Goal: Task Accomplishment & Management: Complete application form

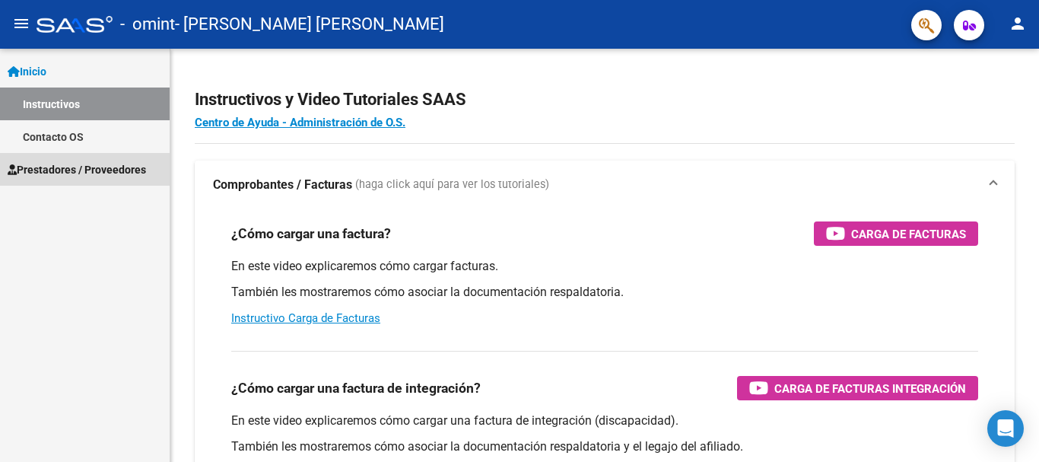
click at [75, 173] on span "Prestadores / Proveedores" at bounding box center [77, 169] width 138 height 17
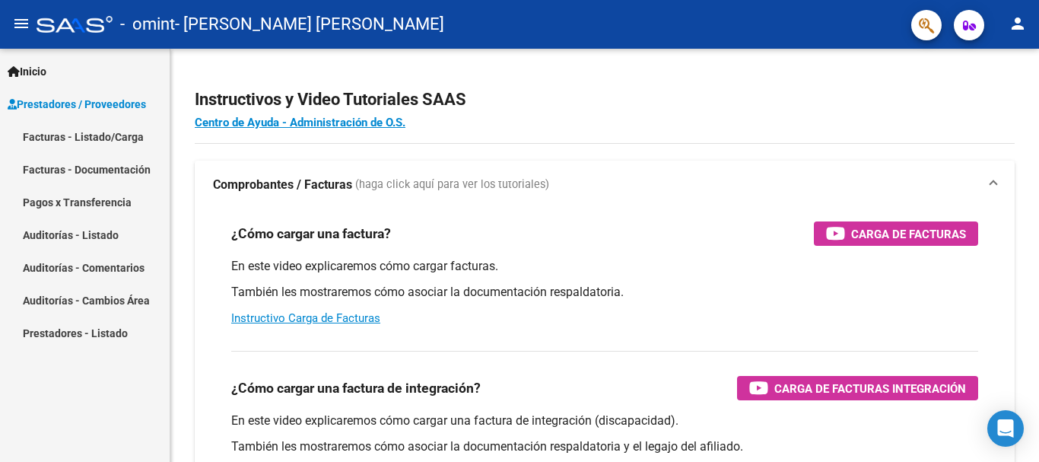
click at [103, 133] on link "Facturas - Listado/Carga" at bounding box center [85, 136] width 170 height 33
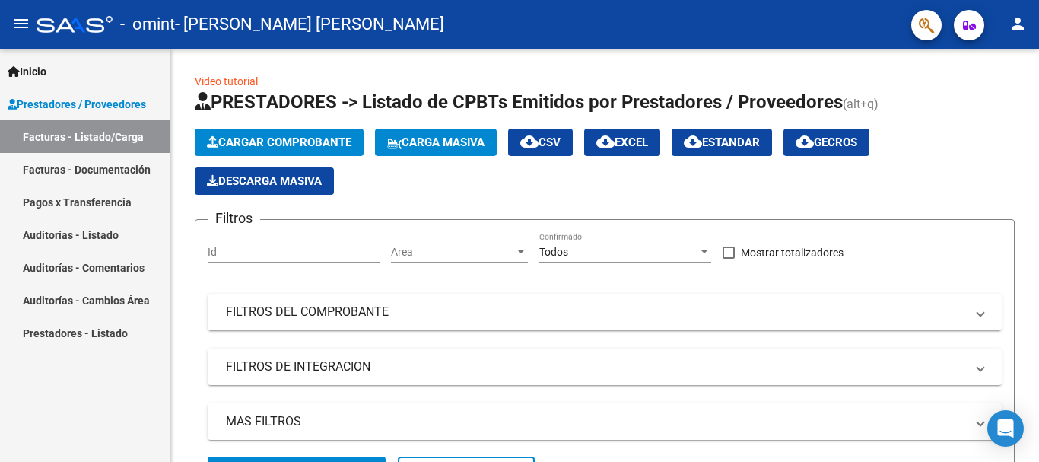
click at [104, 135] on link "Facturas - Listado/Carga" at bounding box center [85, 136] width 170 height 33
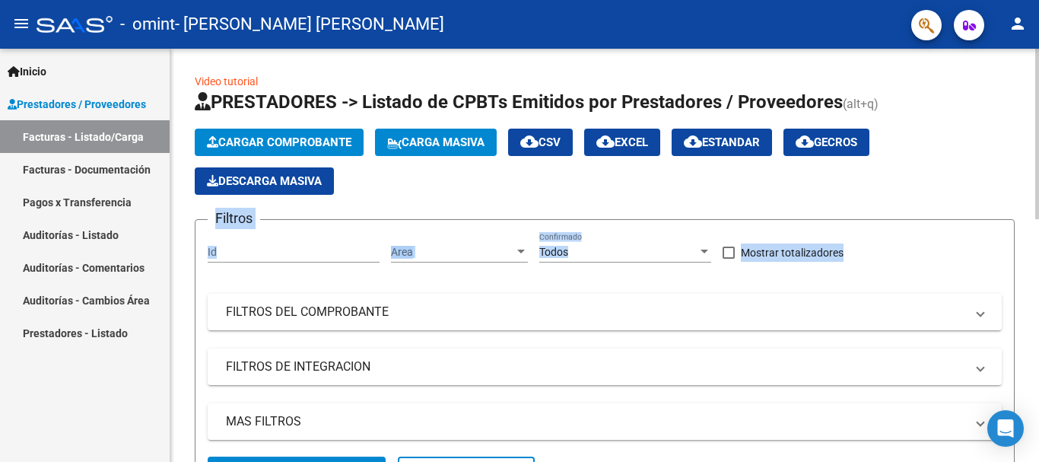
drag, startPoint x: 1033, startPoint y: 110, endPoint x: 1016, endPoint y: 205, distance: 96.7
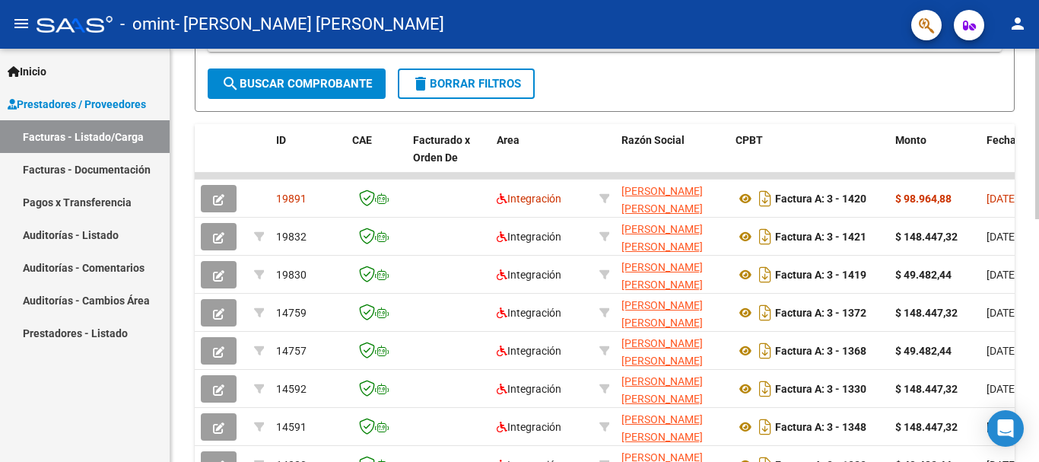
scroll to position [396, 0]
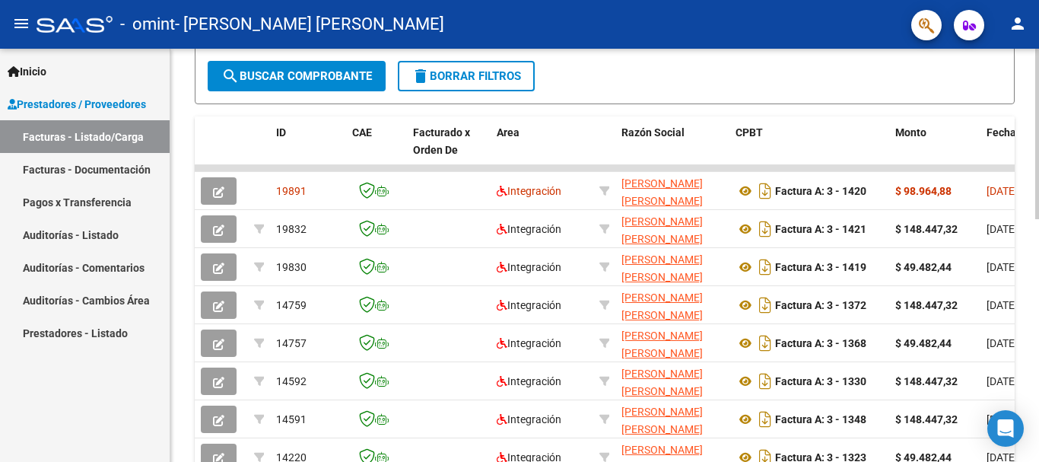
click at [1032, 321] on div "Video tutorial PRESTADORES -> Listado de CPBTs Emitidos por Prestadores / Prove…" at bounding box center [606, 148] width 873 height 991
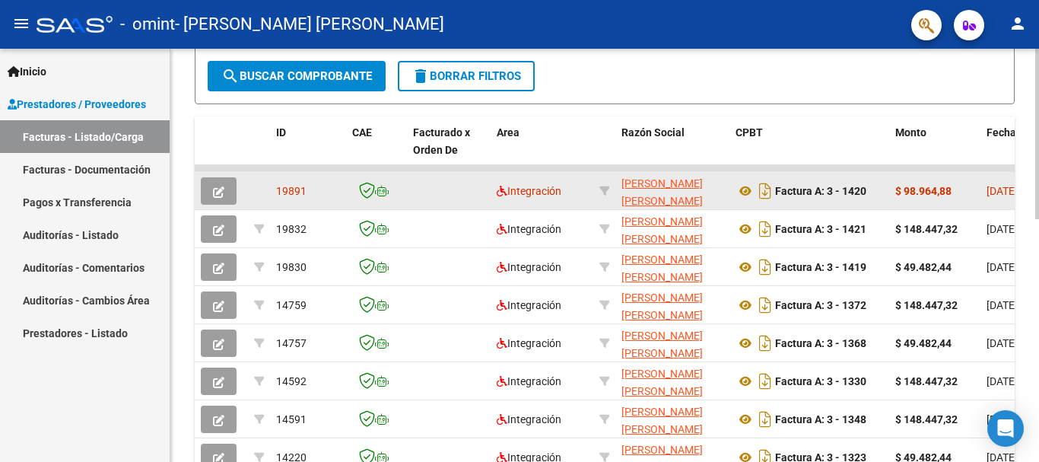
click at [213, 194] on icon "button" at bounding box center [218, 191] width 11 height 11
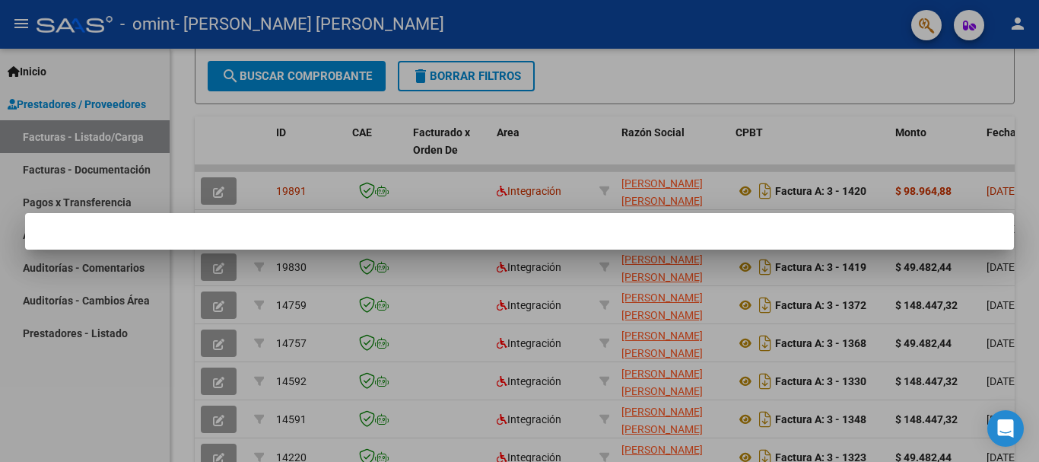
click at [213, 194] on div at bounding box center [519, 231] width 1039 height 462
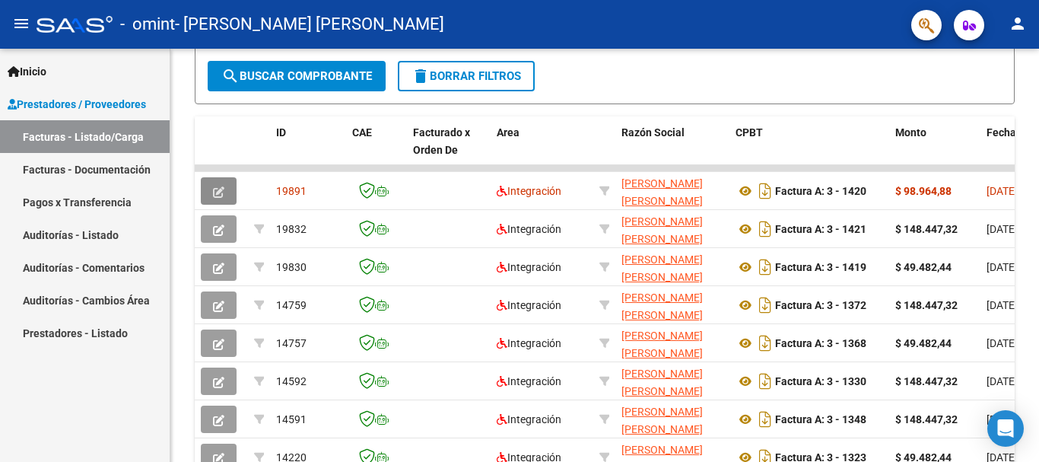
click at [213, 194] on icon "button" at bounding box center [218, 191] width 11 height 11
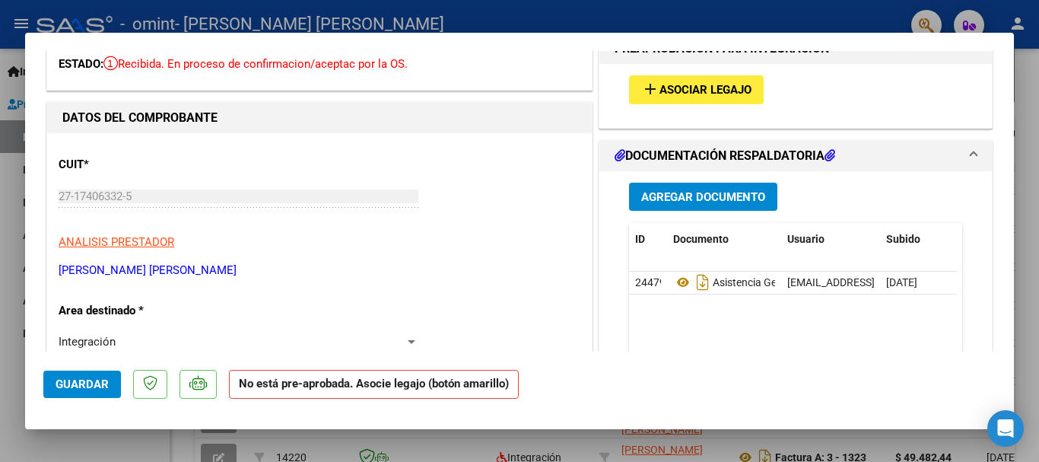
scroll to position [74, 0]
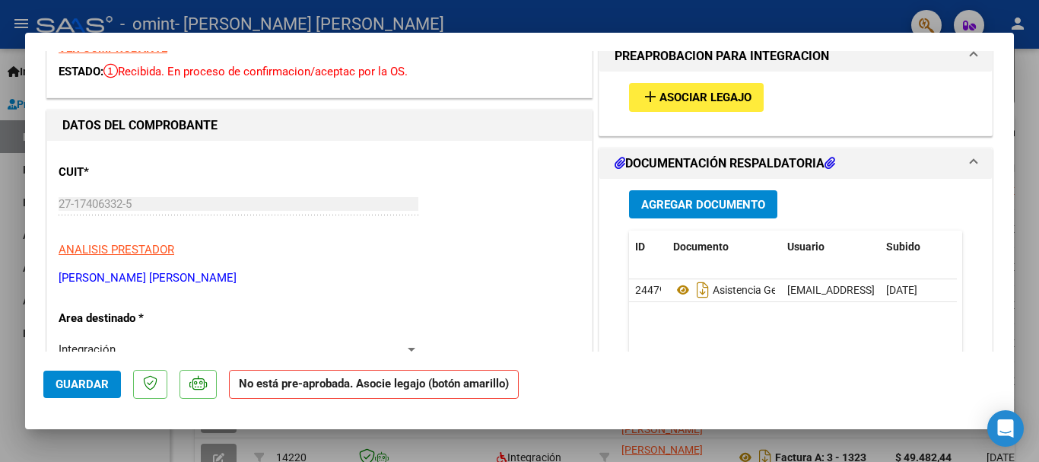
click at [720, 161] on h1 "DOCUMENTACIÓN RESPALDATORIA" at bounding box center [725, 163] width 221 height 18
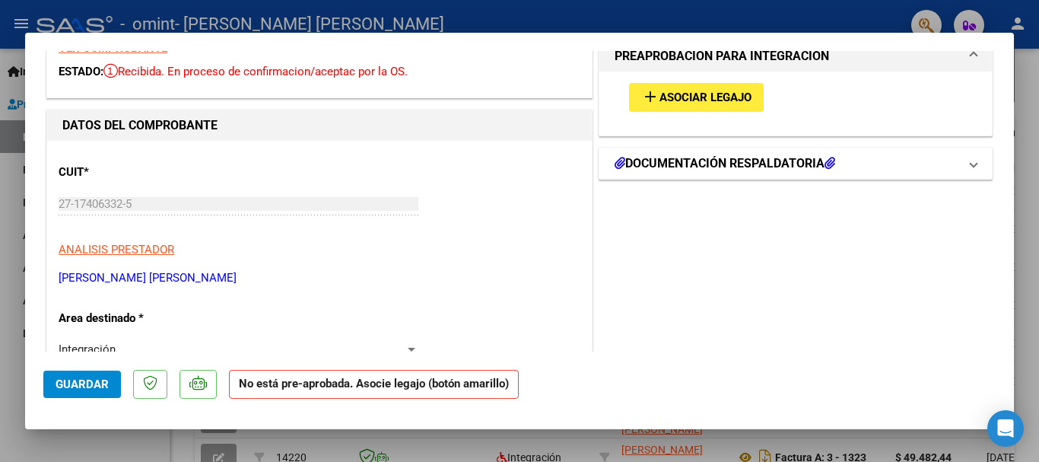
click at [720, 161] on h1 "DOCUMENTACIÓN RESPALDATORIA" at bounding box center [725, 163] width 221 height 18
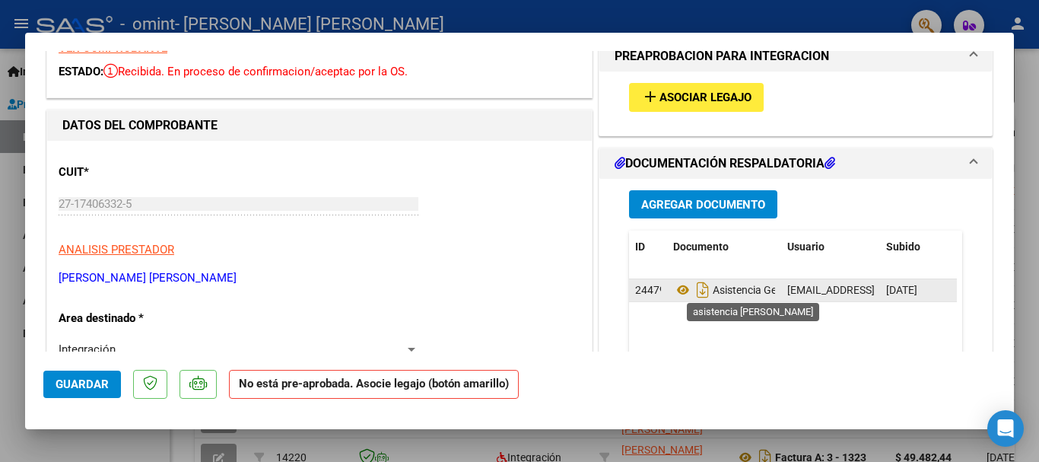
click at [726, 294] on span "Asistencia Gero Pauli" at bounding box center [742, 290] width 139 height 12
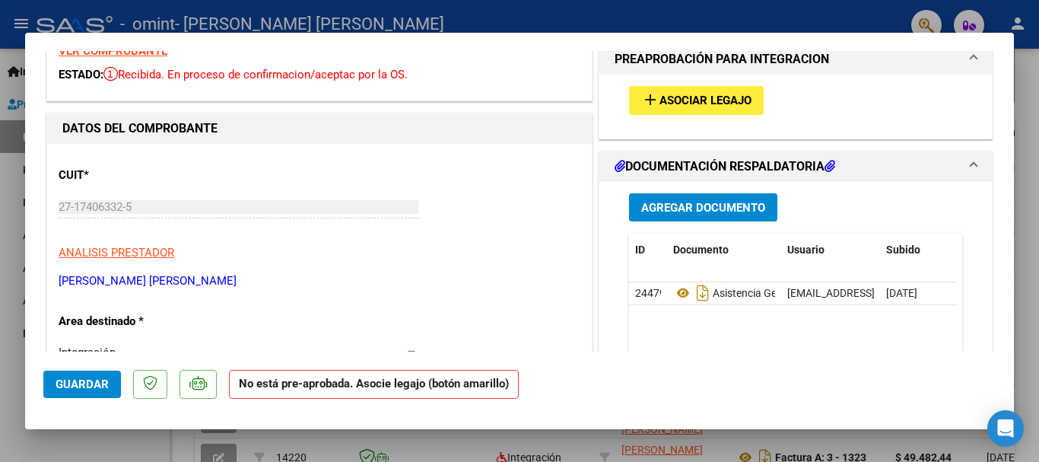
scroll to position [0, 0]
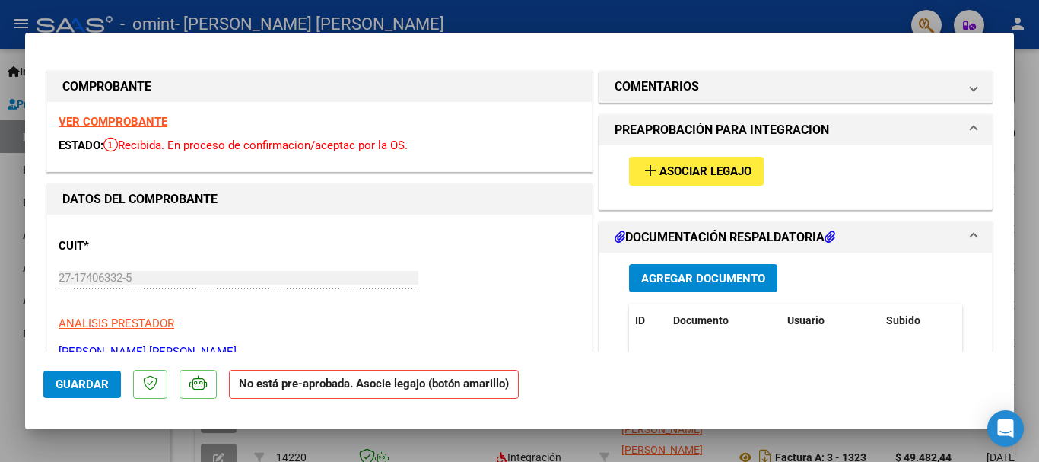
click at [1032, 103] on div at bounding box center [519, 231] width 1039 height 462
type input "$ 0,00"
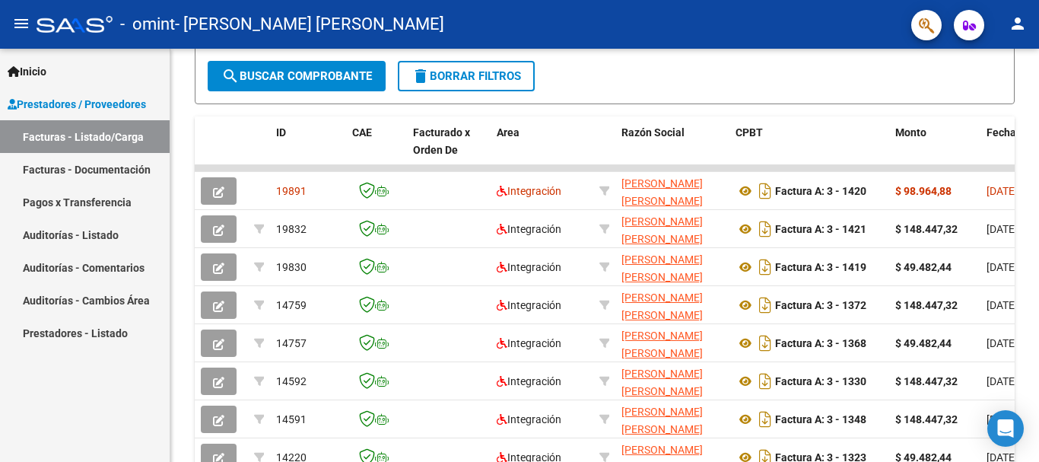
scroll to position [396, 0]
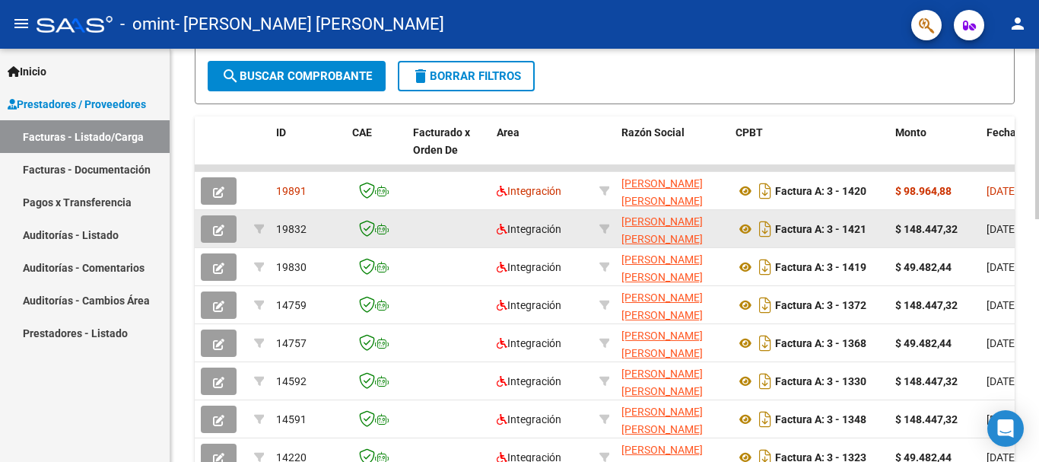
click at [217, 225] on icon "button" at bounding box center [218, 229] width 11 height 11
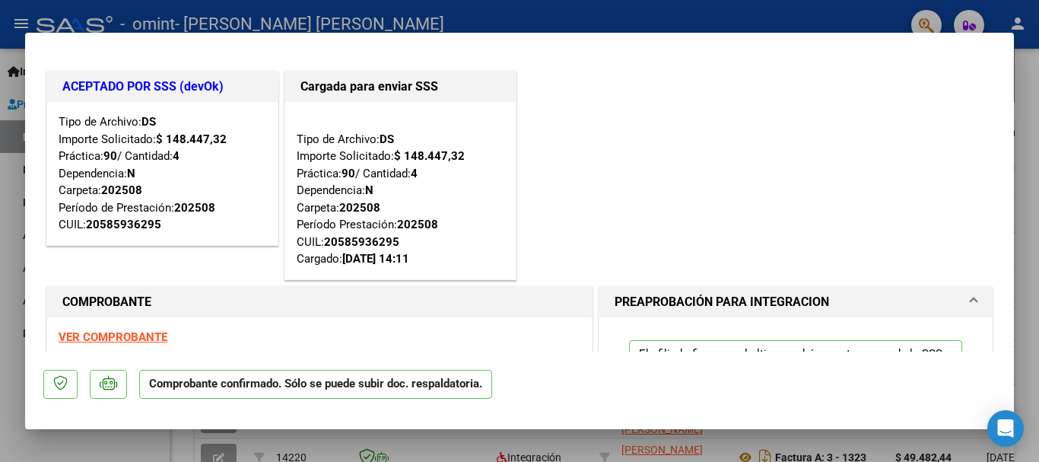
click at [1019, 75] on div at bounding box center [519, 231] width 1039 height 462
type input "$ 0,00"
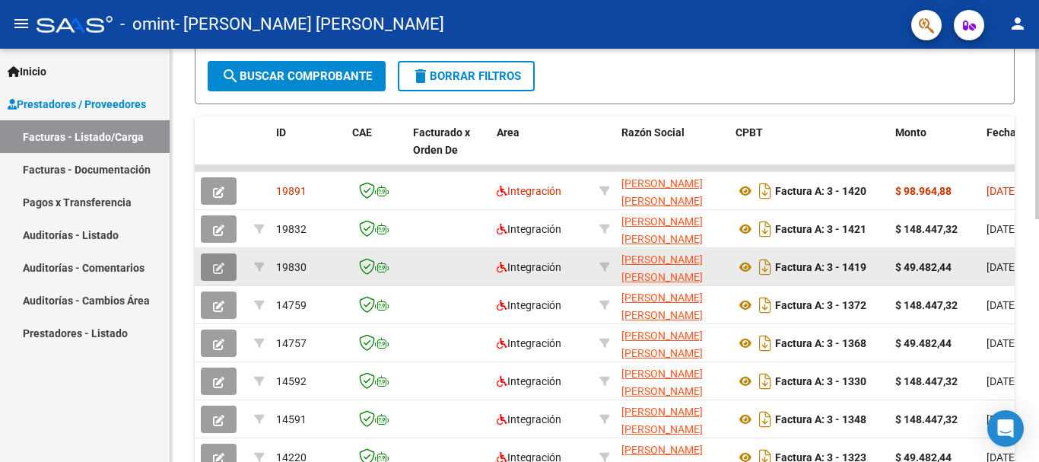
click at [217, 267] on icon "button" at bounding box center [218, 267] width 11 height 11
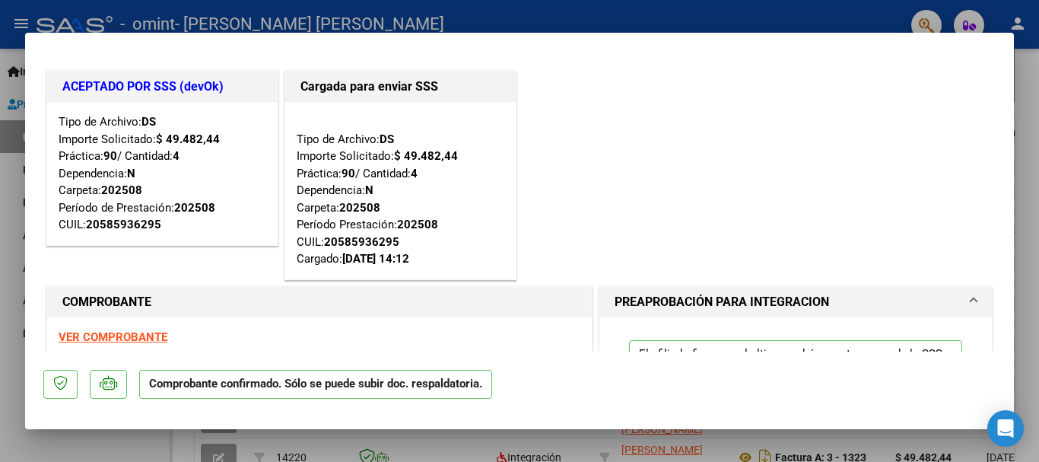
click at [119, 335] on strong "VER COMPROBANTE" at bounding box center [113, 337] width 109 height 14
click at [593, 178] on div "ACEPTADO POR SSS (devOk) Tipo de Archivo: DS Importe Solicitado: $ 49.482,44 Pr…" at bounding box center [519, 175] width 952 height 215
click at [254, 390] on p "Comprobante confirmado. Sólo se puede subir doc. respaldatoria." at bounding box center [315, 385] width 353 height 30
click at [522, 335] on div "VER COMPROBANTE ESTADO: El comprobante fue aceptado por la SSS y se encuentra e…" at bounding box center [319, 351] width 545 height 69
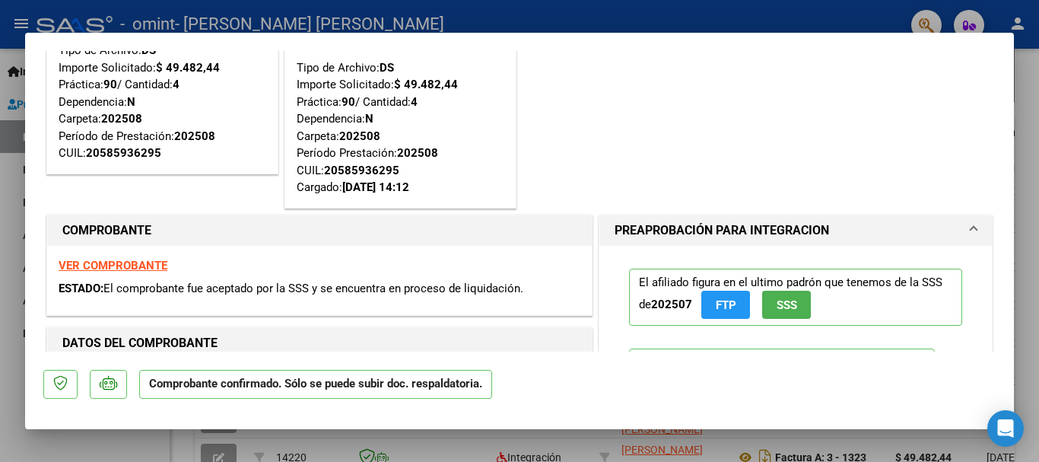
scroll to position [0, 0]
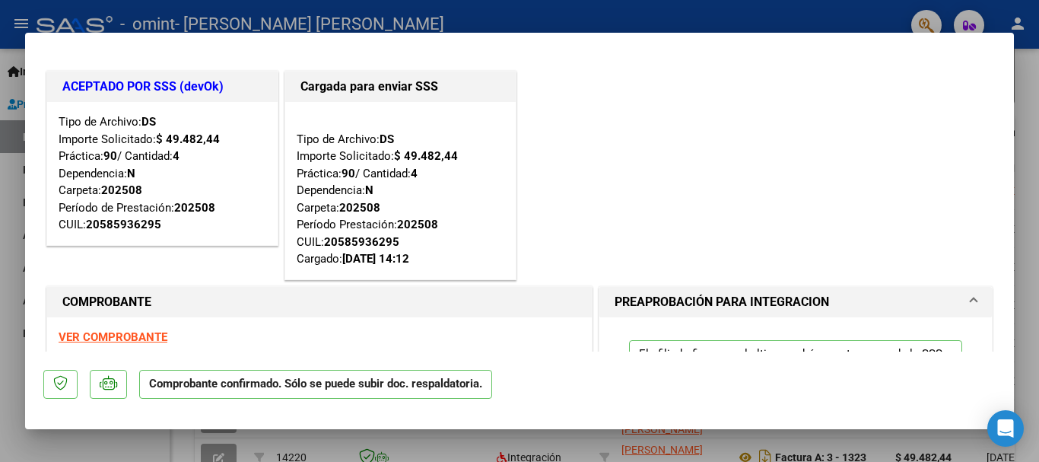
click at [644, 157] on div "ACEPTADO POR SSS (devOk) Tipo de Archivo: DS Importe Solicitado: $ 49.482,44 Pr…" at bounding box center [519, 175] width 952 height 215
click at [578, 217] on div "ACEPTADO POR SSS (devOk) Tipo de Archivo: DS Importe Solicitado: $ 49.482,44 Pr…" at bounding box center [519, 175] width 952 height 215
click at [428, 221] on strong "202508" at bounding box center [417, 225] width 41 height 14
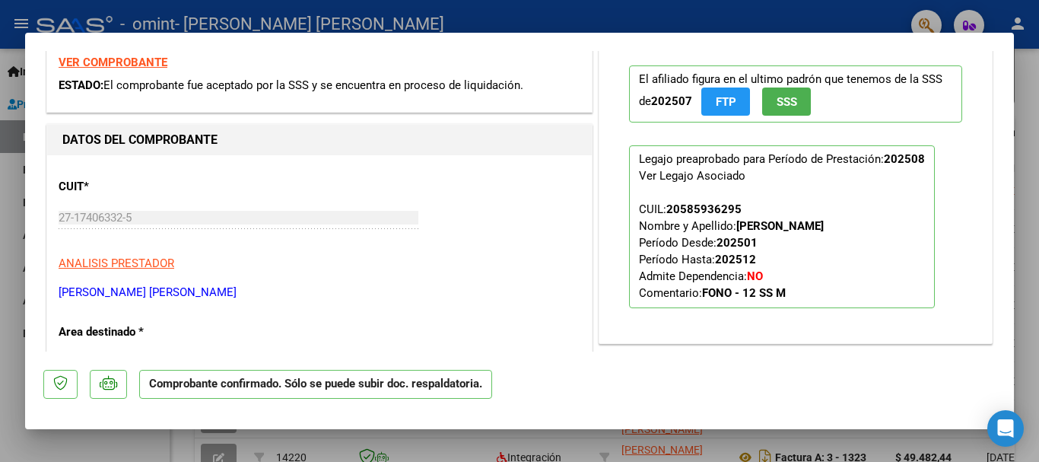
scroll to position [271, 0]
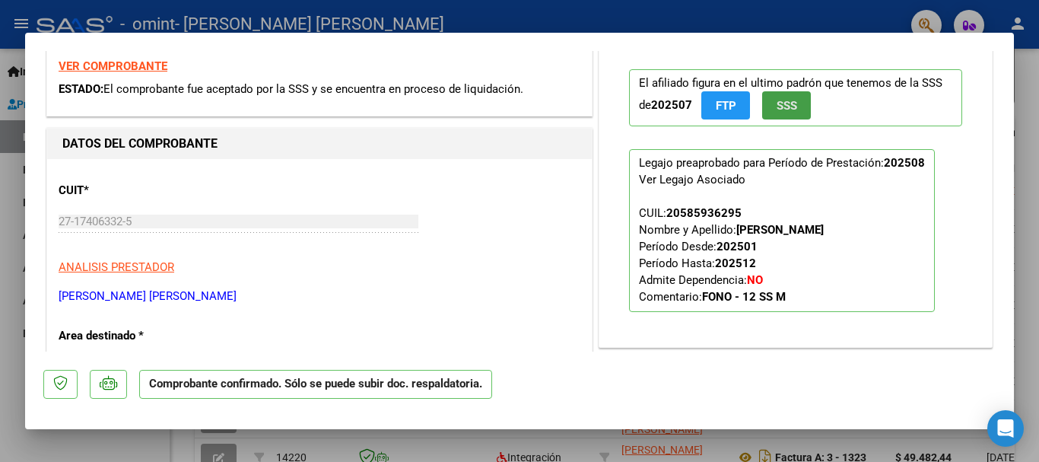
click at [777, 108] on span "SSS" at bounding box center [787, 106] width 21 height 14
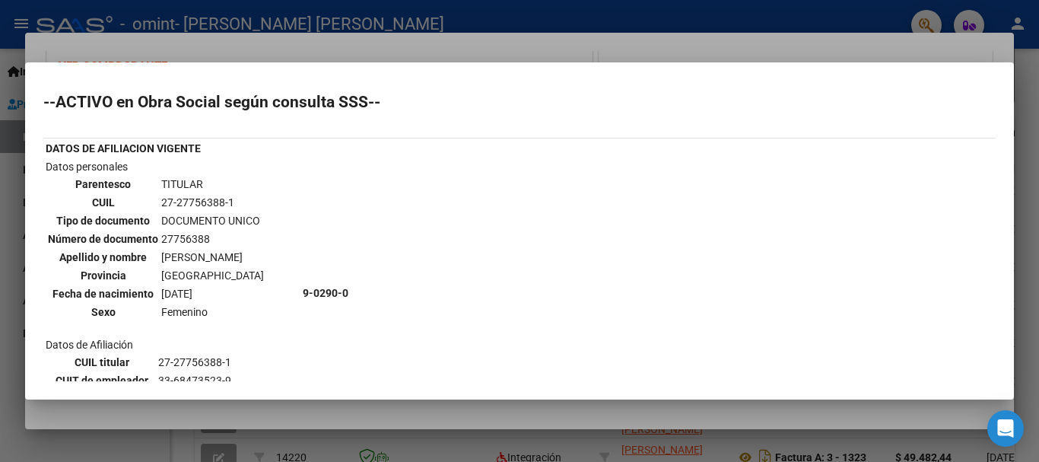
click at [1026, 70] on div at bounding box center [519, 231] width 1039 height 462
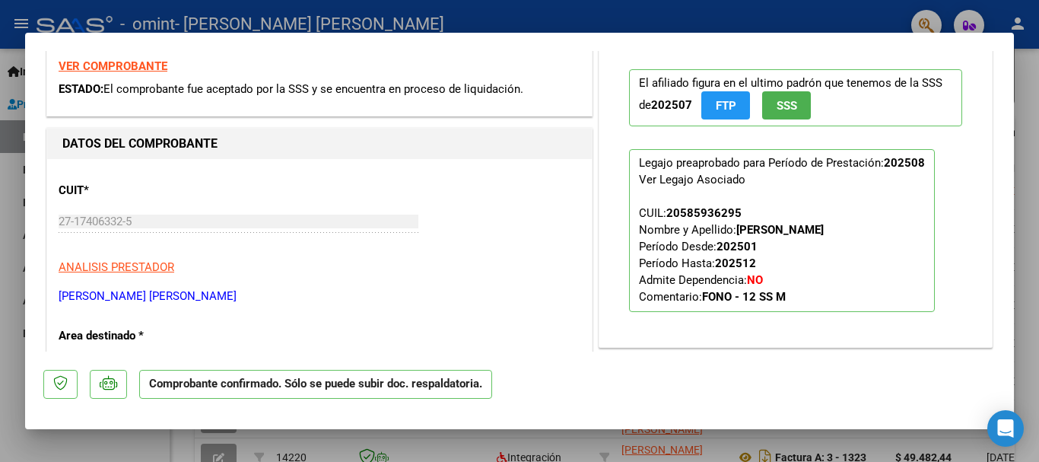
click at [762, 91] on button "SSS" at bounding box center [786, 105] width 49 height 28
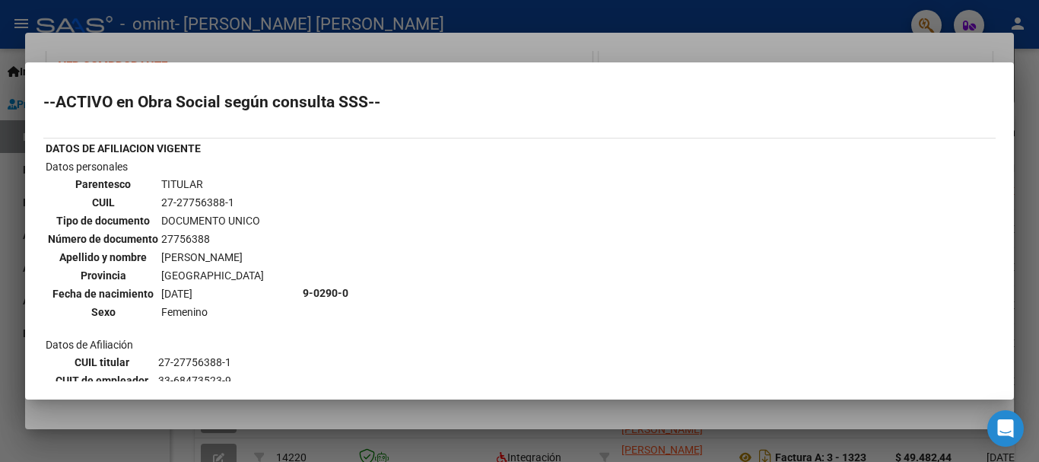
click at [1022, 63] on div at bounding box center [519, 231] width 1039 height 462
